Goal: Transaction & Acquisition: Purchase product/service

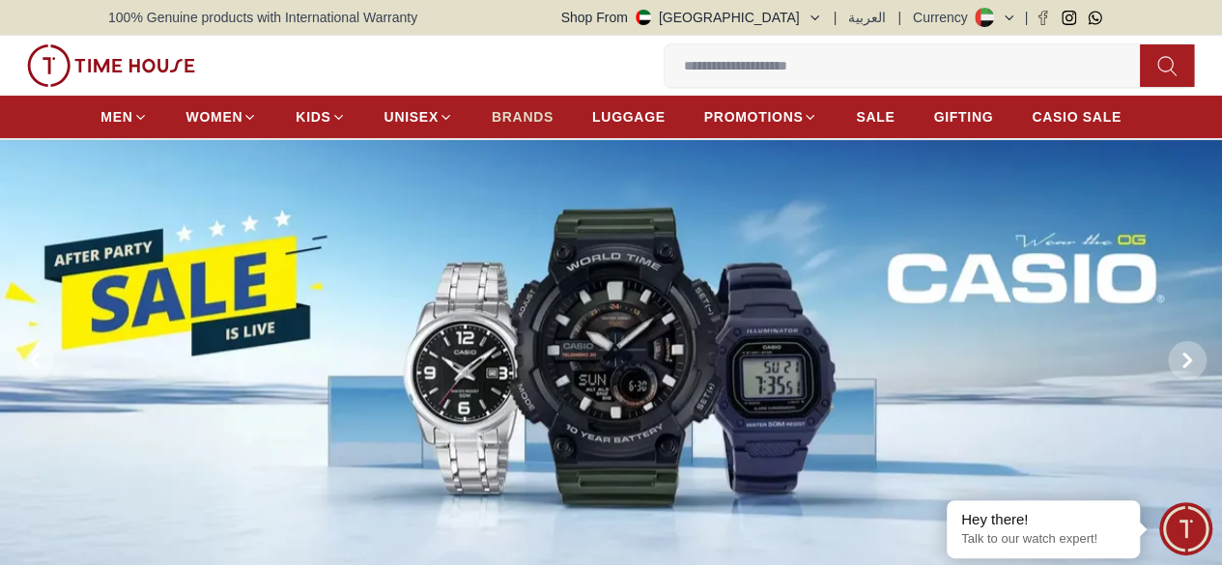
click at [529, 123] on span "BRANDS" at bounding box center [523, 116] width 62 height 19
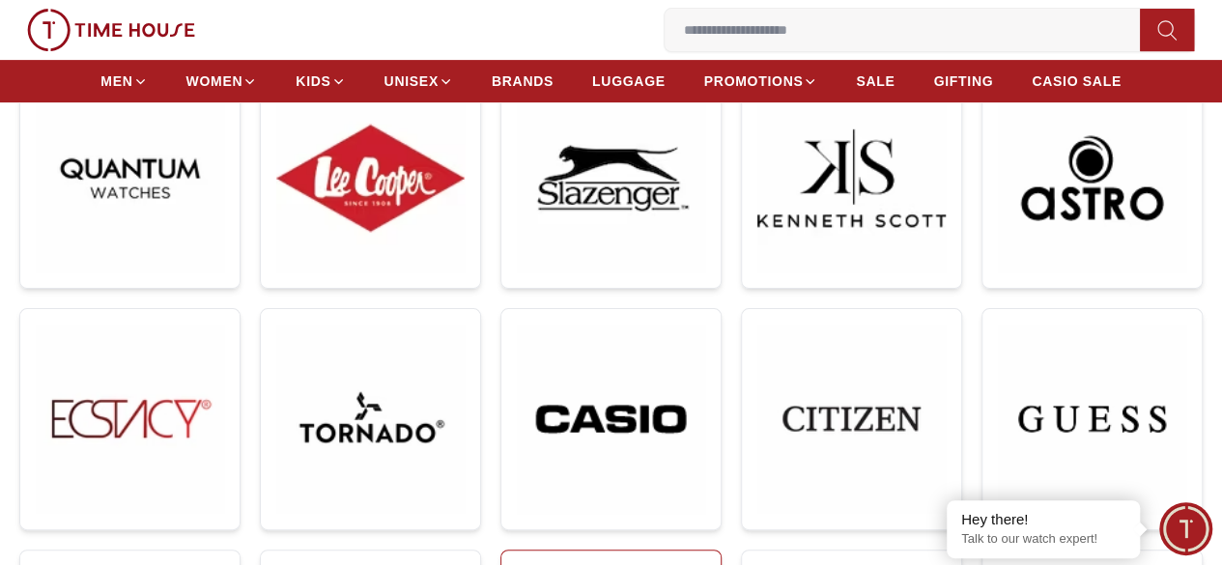
scroll to position [351, 0]
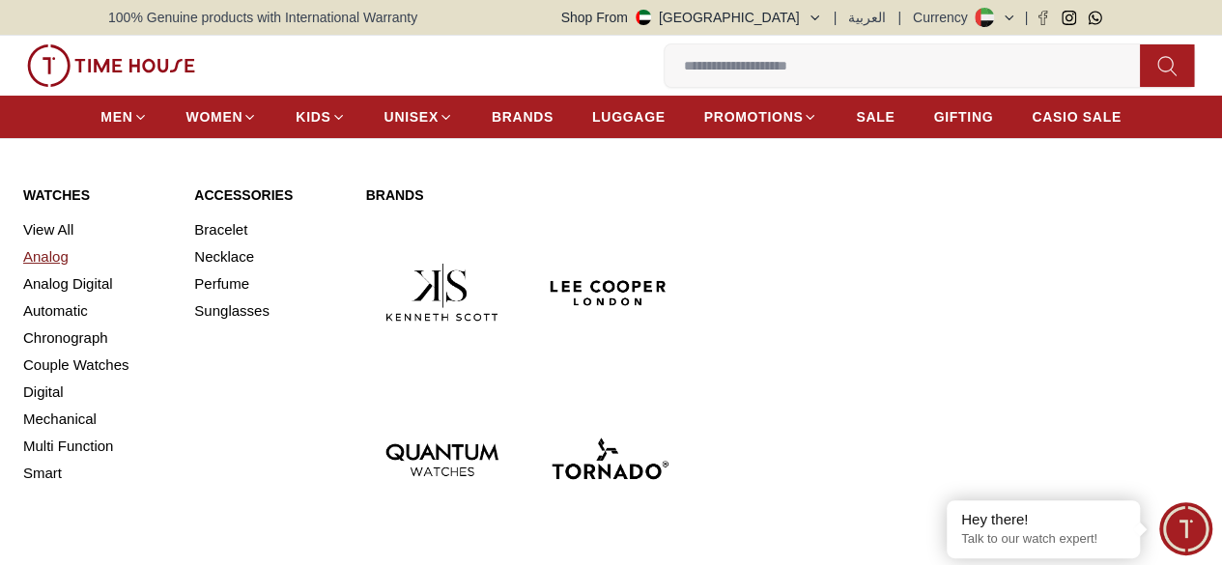
click at [40, 270] on link "Analog" at bounding box center [97, 256] width 148 height 27
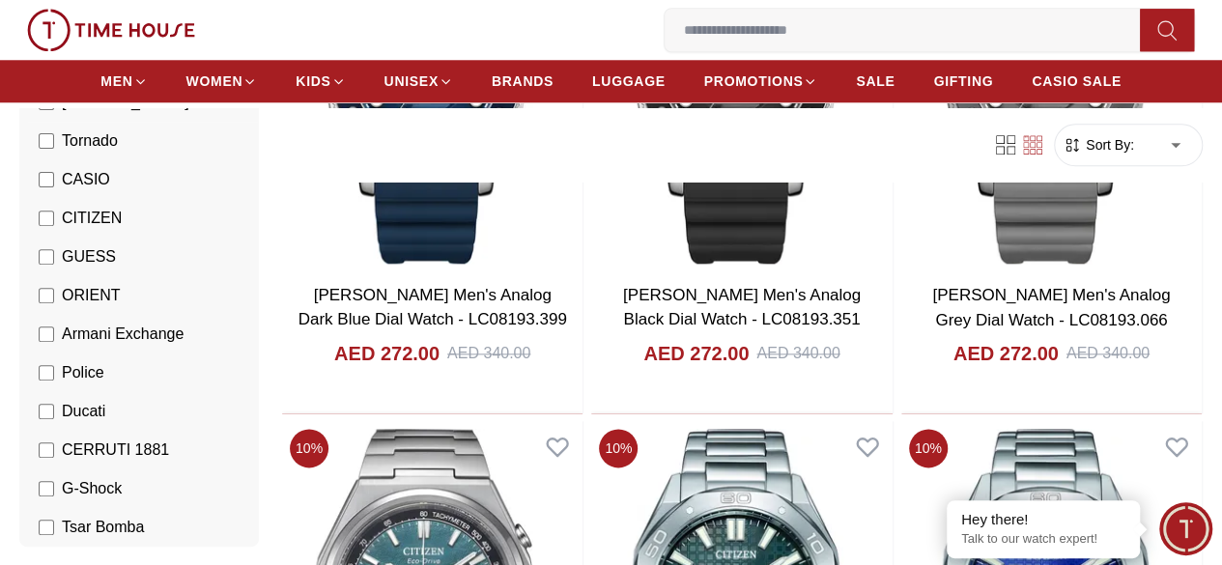
scroll to position [405, 0]
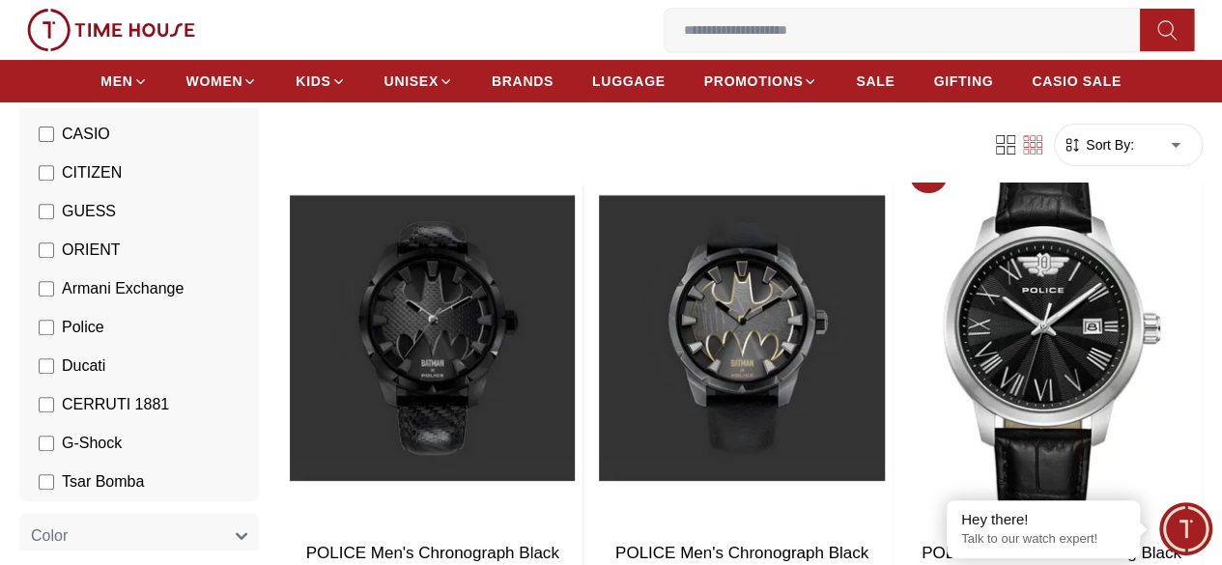
scroll to position [164, 0]
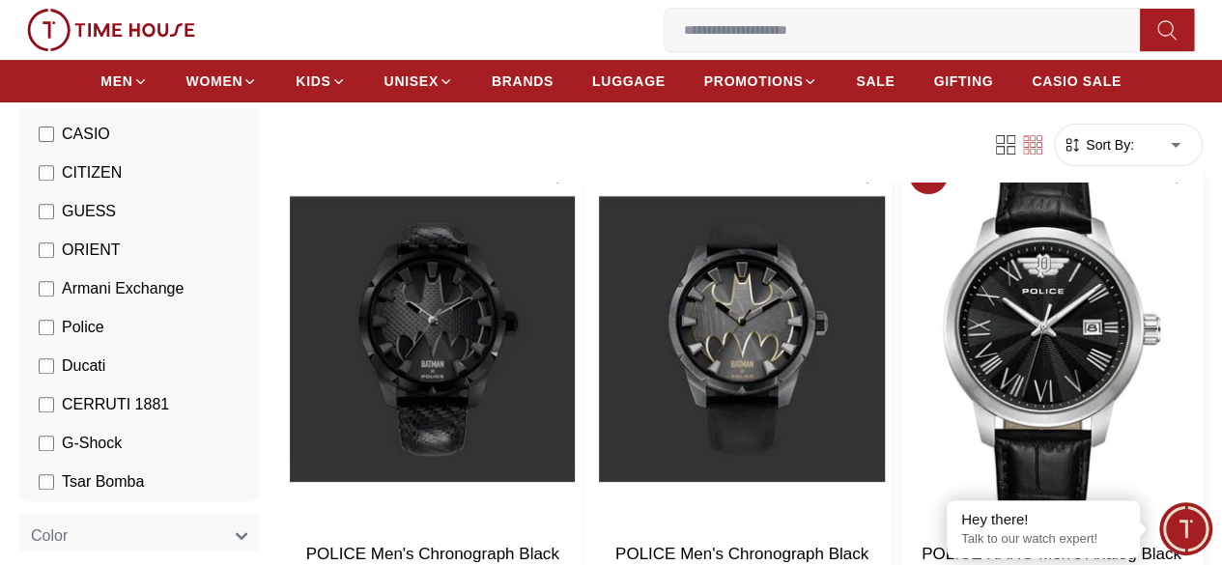
click at [979, 293] on img at bounding box center [1051, 339] width 300 height 382
